Goal: Task Accomplishment & Management: Manage account settings

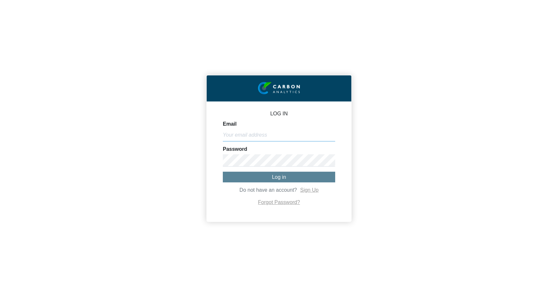
click at [242, 136] on input "Email" at bounding box center [279, 135] width 112 height 12
type input "[PERSON_NAME][EMAIL_ADDRESS][DOMAIN_NAME]"
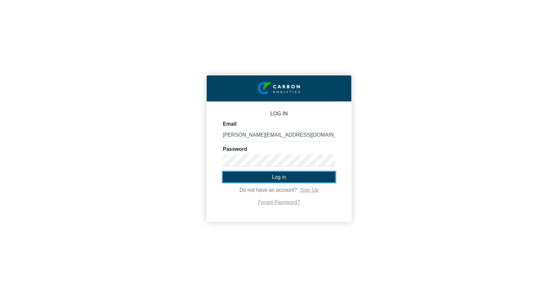
click at [281, 178] on span "Log in" at bounding box center [279, 176] width 14 height 5
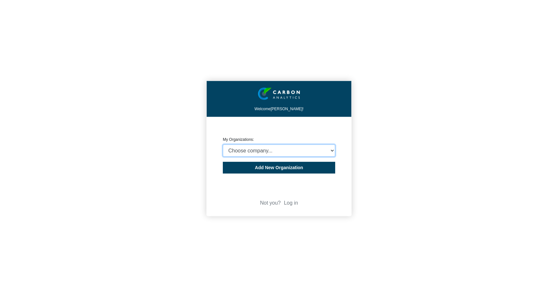
click at [275, 154] on select "Choose company... CARBON ANALYTICS LIMITED test6 Nekton Capital Limited Pacha S…" at bounding box center [279, 151] width 112 height 12
select select "4414"
click at [223, 145] on select "Choose company... CARBON ANALYTICS LIMITED test6 Nekton Capital Limited Pacha S…" at bounding box center [279, 151] width 112 height 12
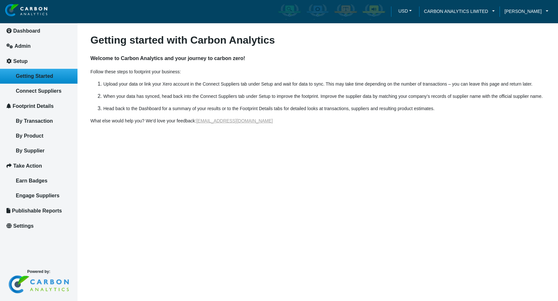
click at [379, 45] on h3 "Getting started with Carbon Analytics" at bounding box center [317, 40] width 454 height 12
click at [34, 48] on link "Admin" at bounding box center [38, 45] width 77 height 15
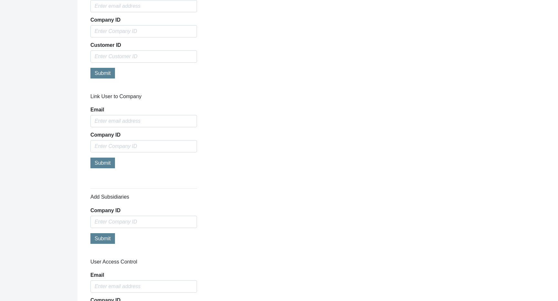
scroll to position [597, 0]
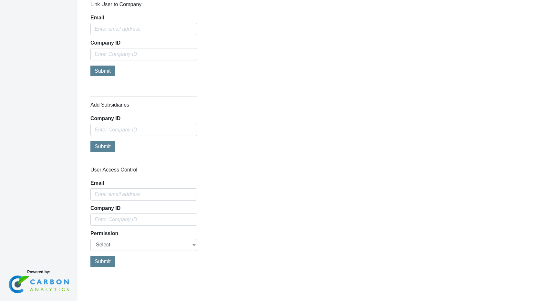
click at [112, 187] on div "Email" at bounding box center [143, 190] width 106 height 20
click at [110, 194] on input "email" at bounding box center [143, 194] width 106 height 12
click at [104, 243] on div "Permission Select Allow Access Remove Access" at bounding box center [143, 241] width 106 height 20
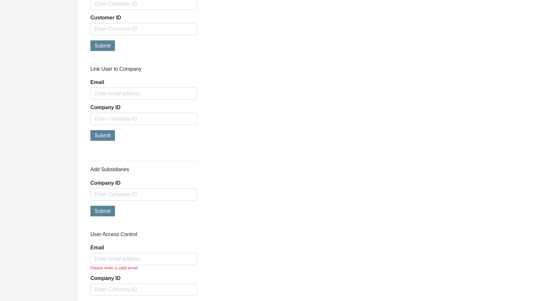
scroll to position [453, 0]
